Goal: Transaction & Acquisition: Download file/media

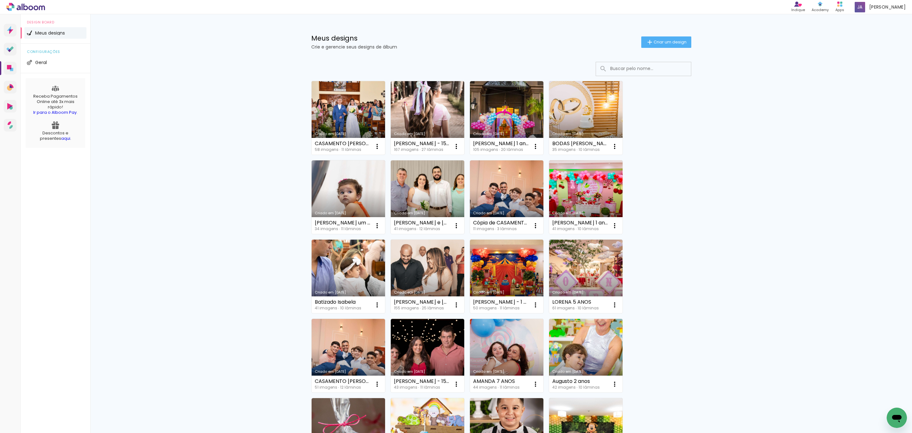
click at [347, 117] on link "Criado em [DATE]" at bounding box center [348, 117] width 73 height 73
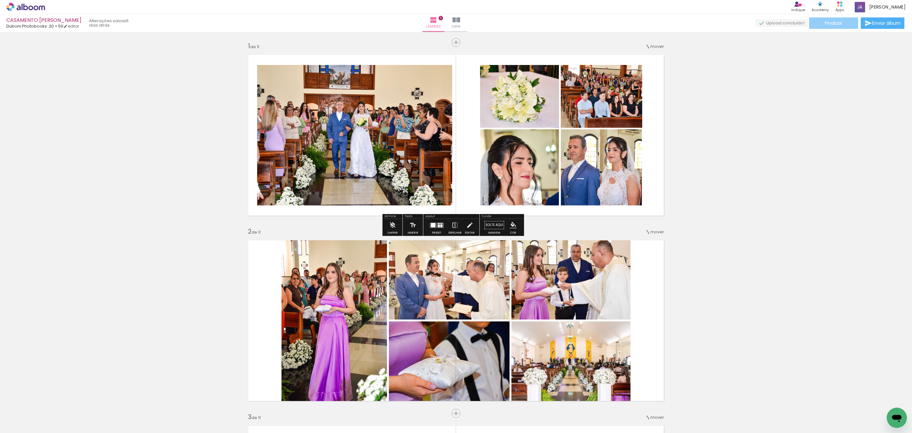
click at [834, 28] on paper-button "Finalizar" at bounding box center [833, 22] width 49 height 11
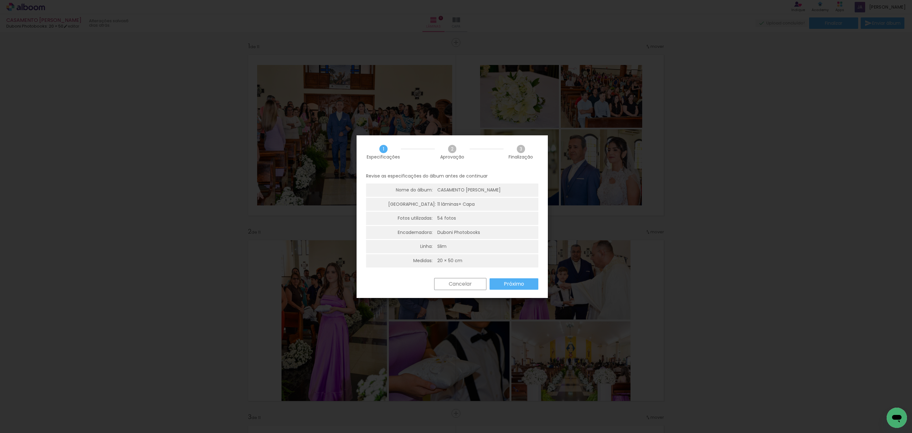
click at [231, 395] on slot "Próximo" at bounding box center [227, 399] width 8 height 8
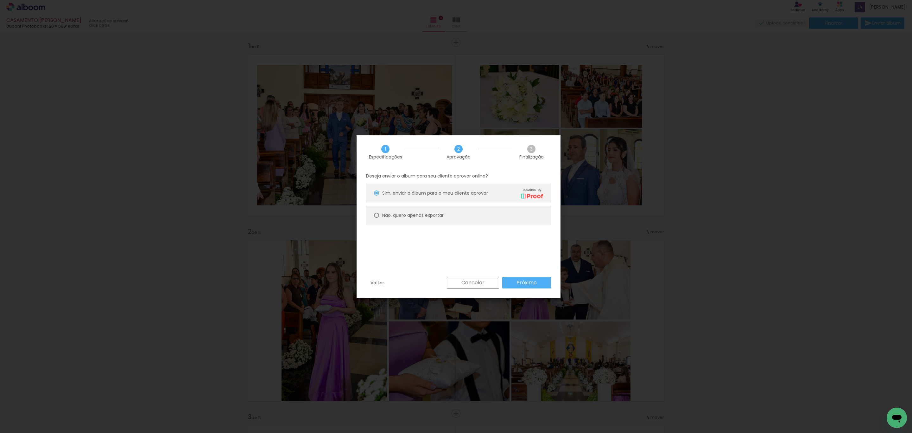
click at [542, 395] on paper-radio-button "Não, quero apenas exportar" at bounding box center [546, 399] width 8 height 8
type paper-radio-button "on"
click at [755, 393] on slot "Próximo" at bounding box center [772, 411] width 35 height 36
type input "Alta, 300 DPI"
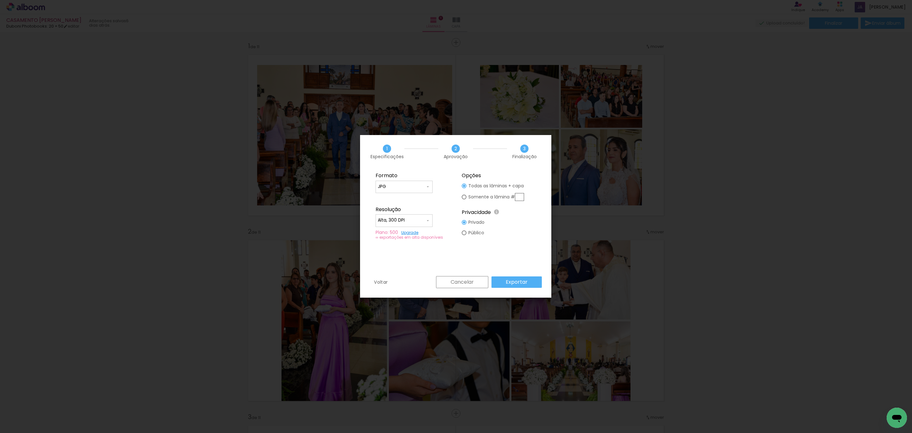
click at [0, 0] on slot "Exportar" at bounding box center [0, 0] width 0 height 0
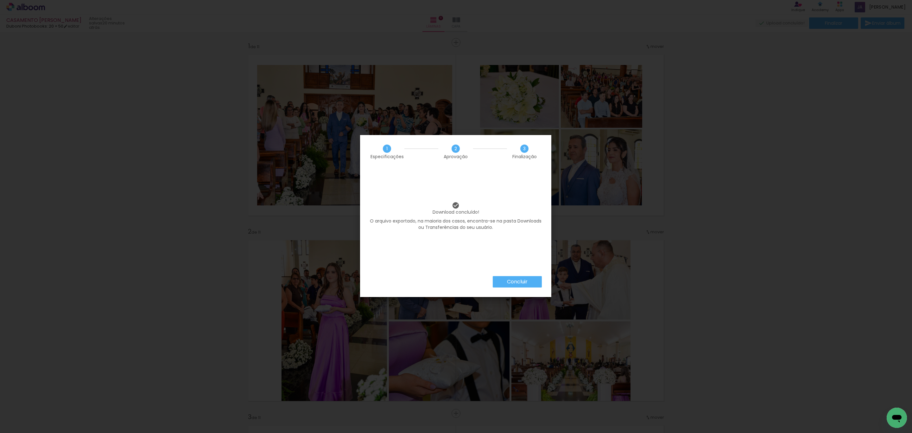
click at [0, 0] on slot "Concluir" at bounding box center [0, 0] width 0 height 0
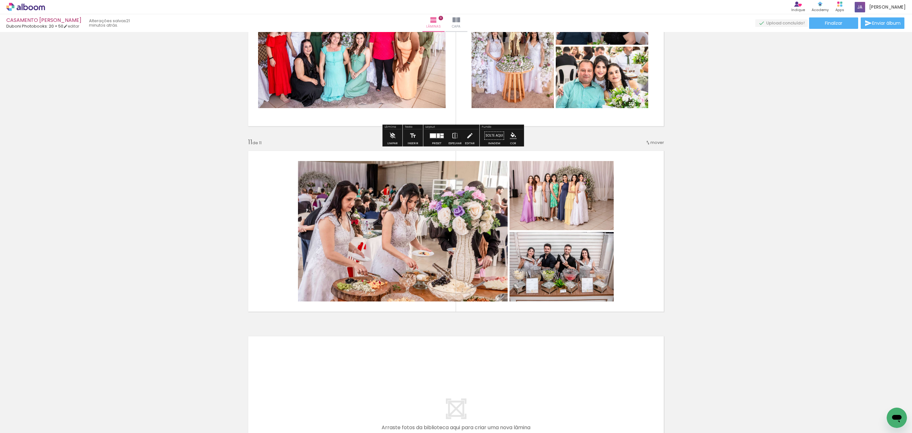
scroll to position [1744, 0]
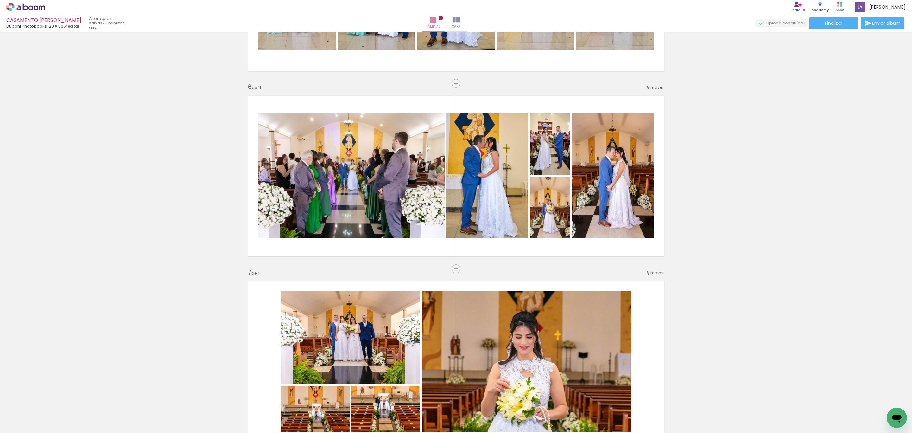
scroll to position [841, 0]
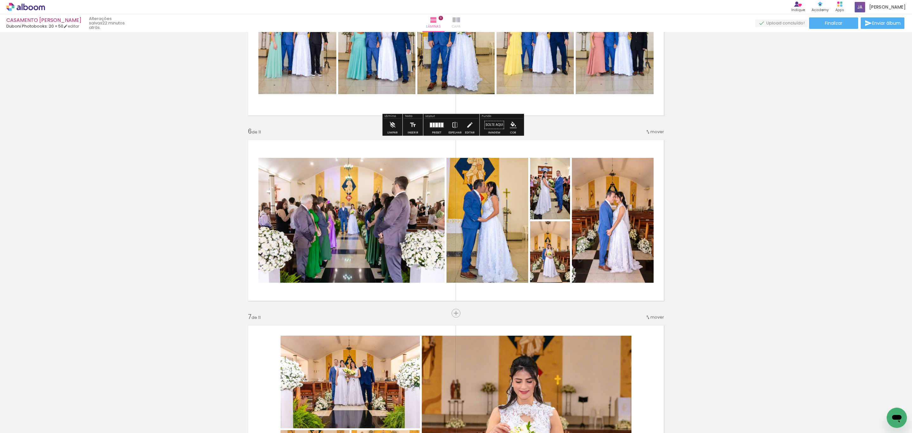
click at [461, 24] on span "Capa" at bounding box center [456, 27] width 9 height 6
